Goal: Information Seeking & Learning: Learn about a topic

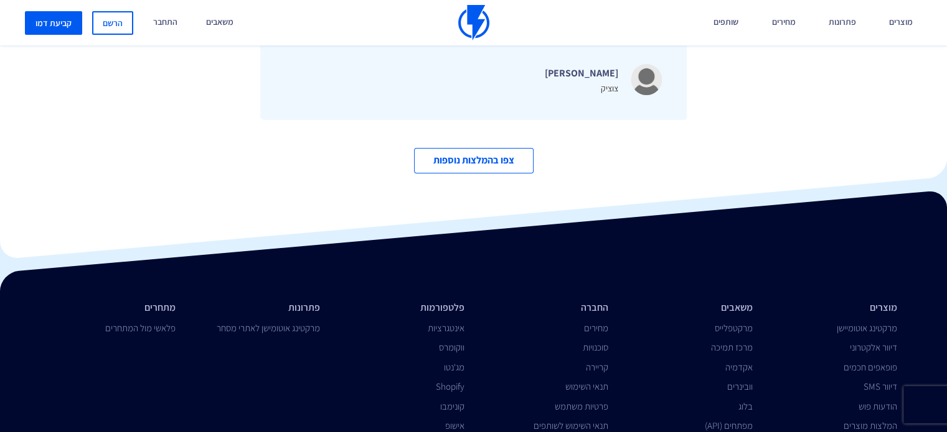
scroll to position [4279, 0]
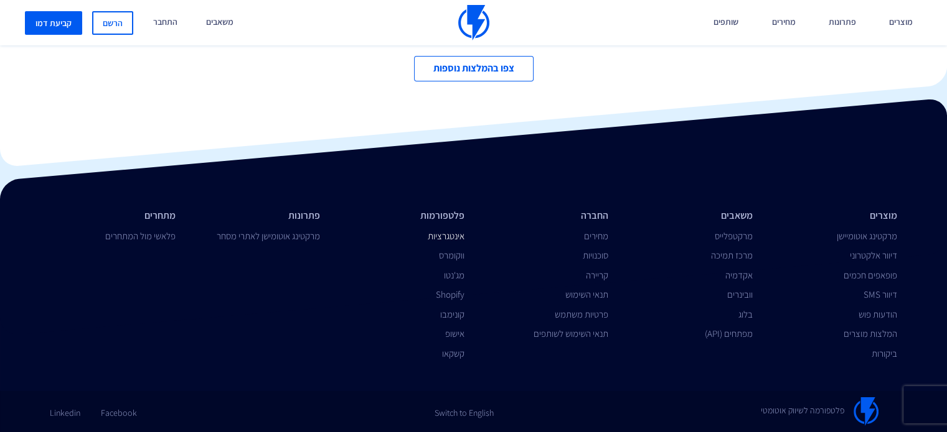
click at [457, 237] on link "אינטגרציות" at bounding box center [446, 236] width 37 height 12
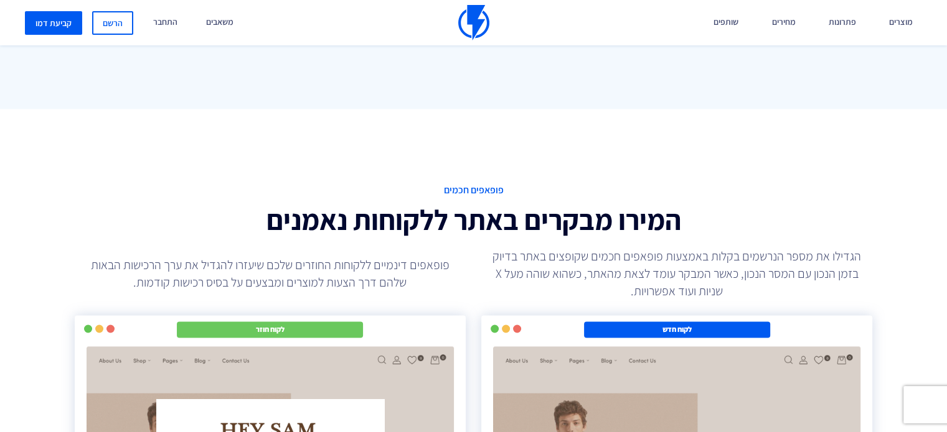
scroll to position [1963, 0]
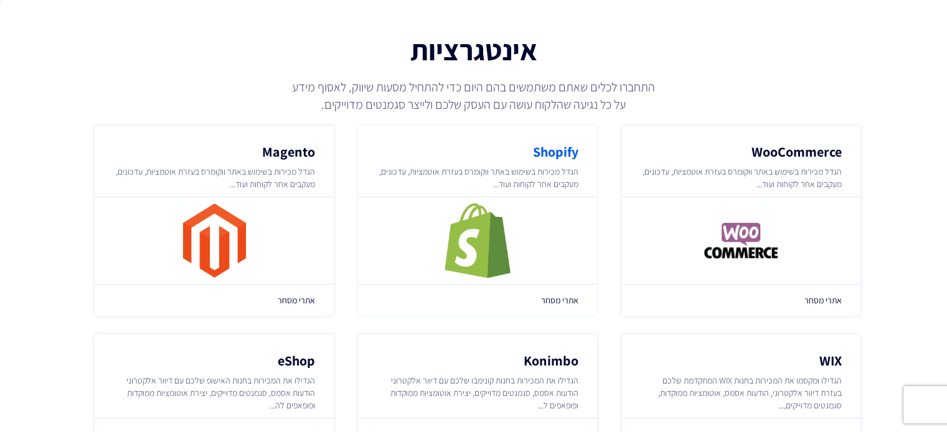
scroll to position [124, 0]
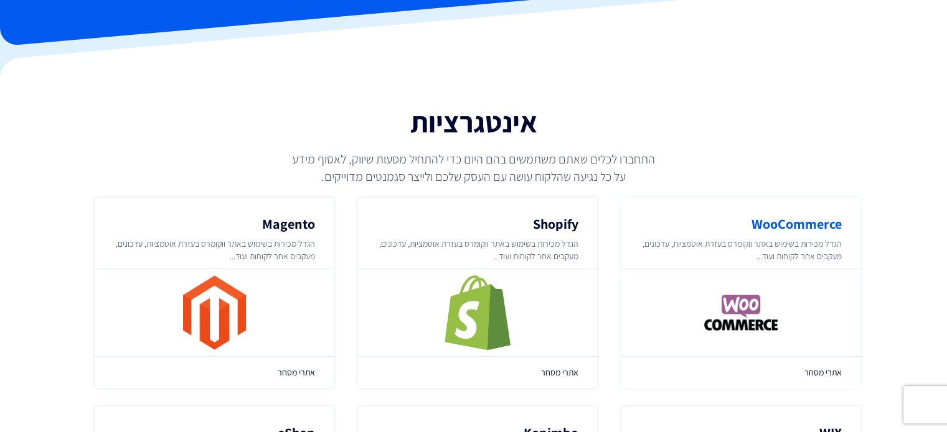
click at [727, 255] on p "הגדל מכירות בשימוש באתר ווקומרס בעזרת אוטמציות, עדכונים, מעקבים אחר לקוחות ועוד…" at bounding box center [741, 250] width 202 height 25
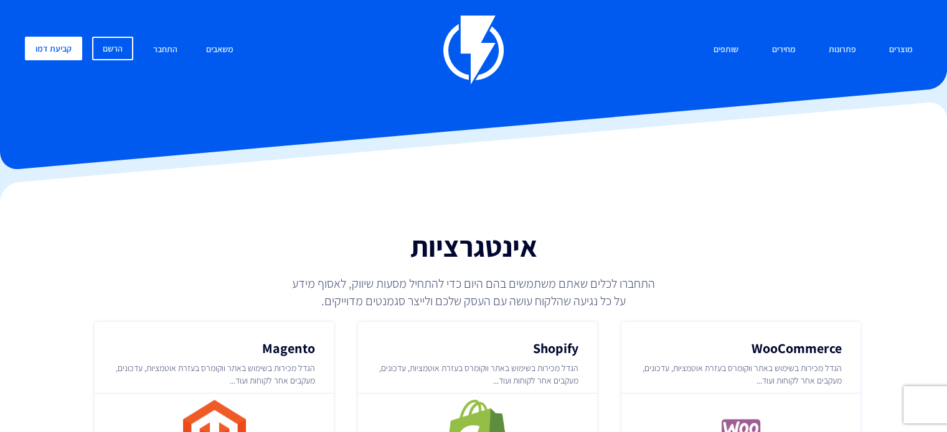
scroll to position [0, 0]
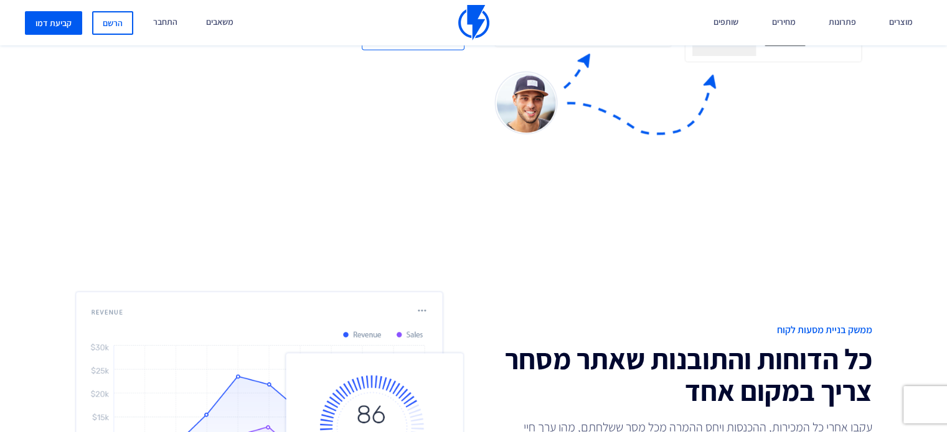
scroll to position [3111, 0]
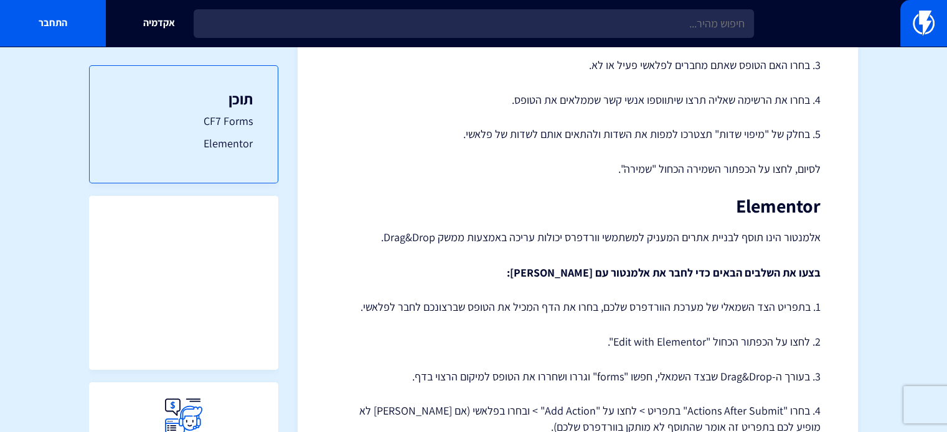
scroll to position [622, 0]
